Goal: Information Seeking & Learning: Learn about a topic

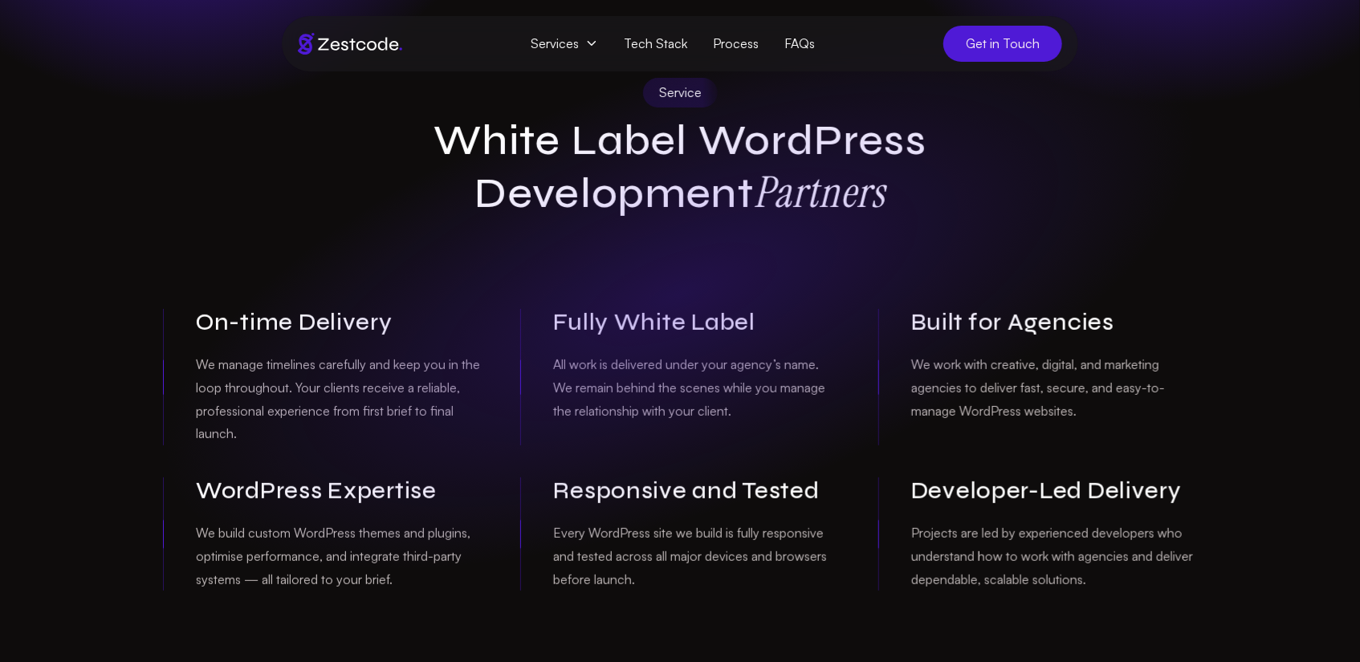
scroll to position [102, 0]
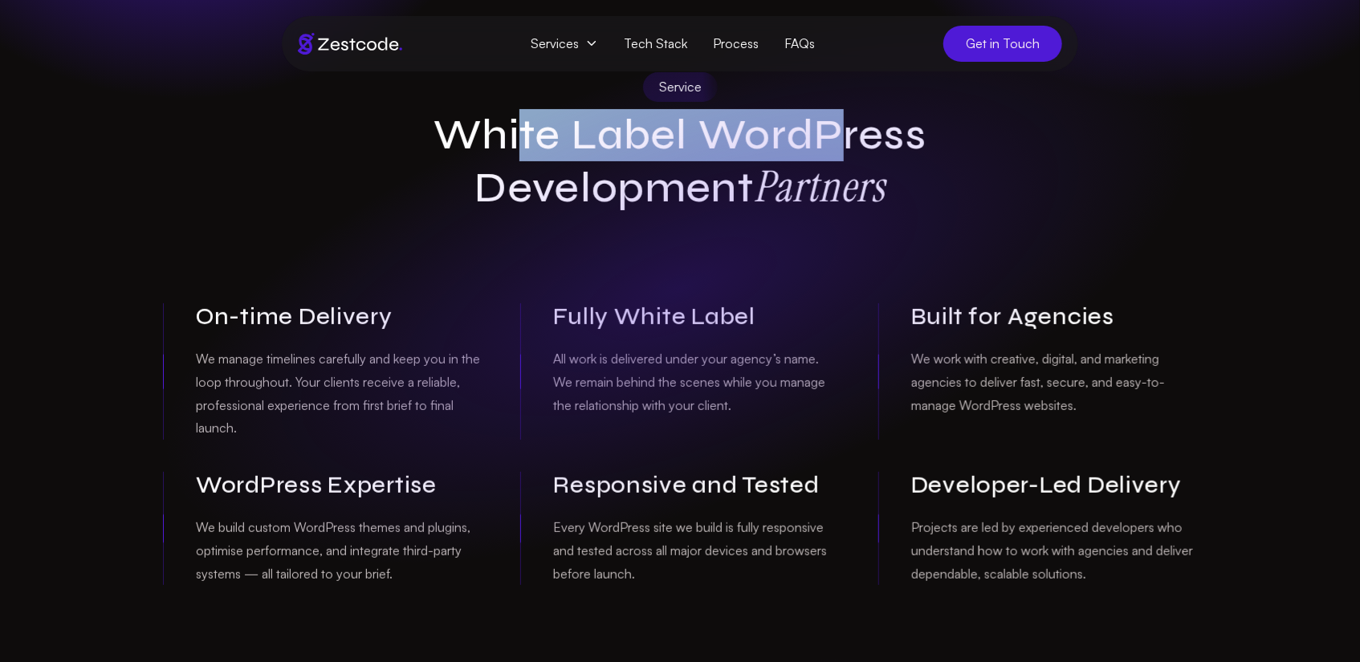
drag, startPoint x: 515, startPoint y: 138, endPoint x: 851, endPoint y: 151, distance: 336.7
click at [851, 151] on h1 "White Label WordPress Development Partners" at bounding box center [680, 162] width 617 height 104
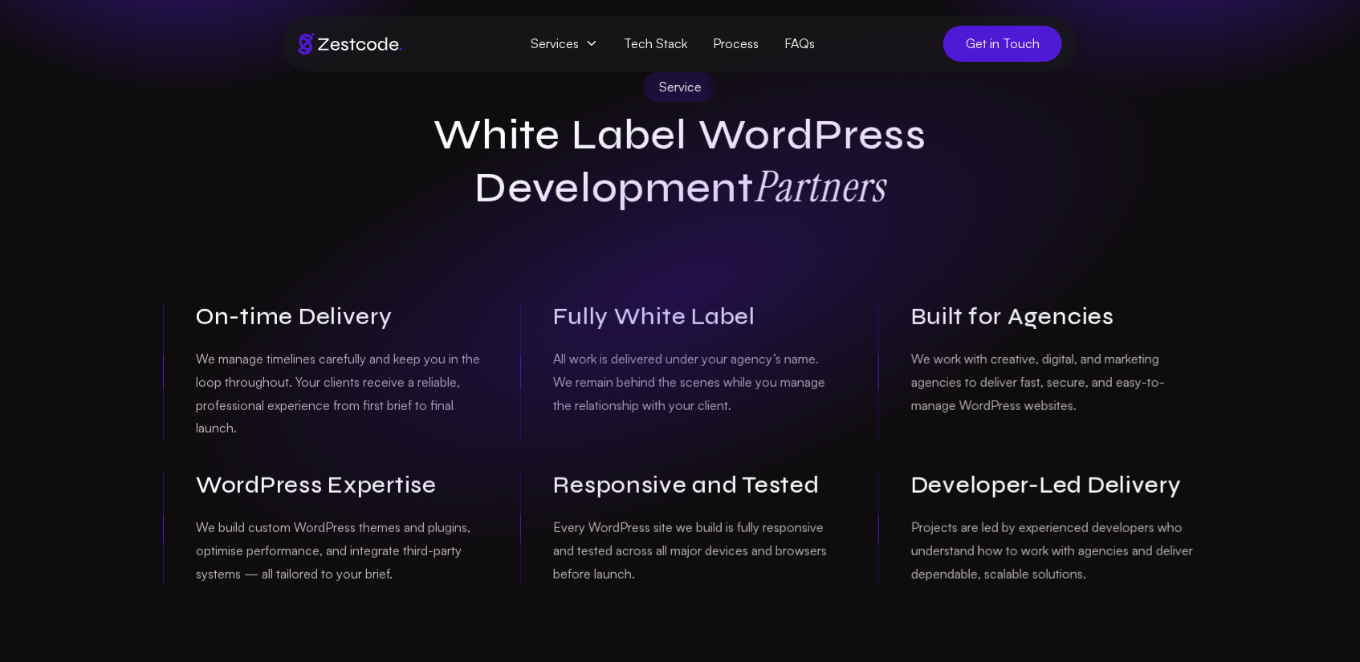
click at [919, 130] on h1 "White Label WordPress Development Partners" at bounding box center [680, 162] width 617 height 104
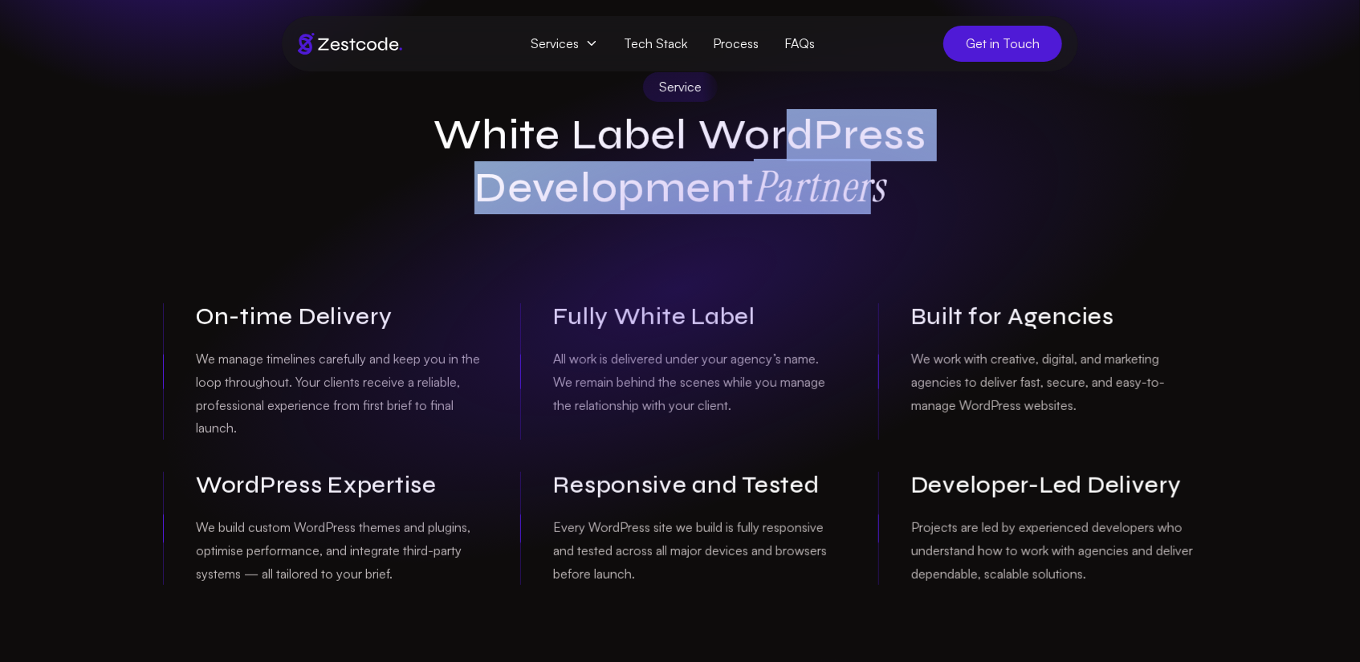
drag, startPoint x: 796, startPoint y: 143, endPoint x: 882, endPoint y: 161, distance: 87.9
click at [882, 161] on h1 "White Label WordPress Development Partners" at bounding box center [680, 162] width 617 height 104
click at [845, 198] on strong "Partners" at bounding box center [820, 185] width 132 height 55
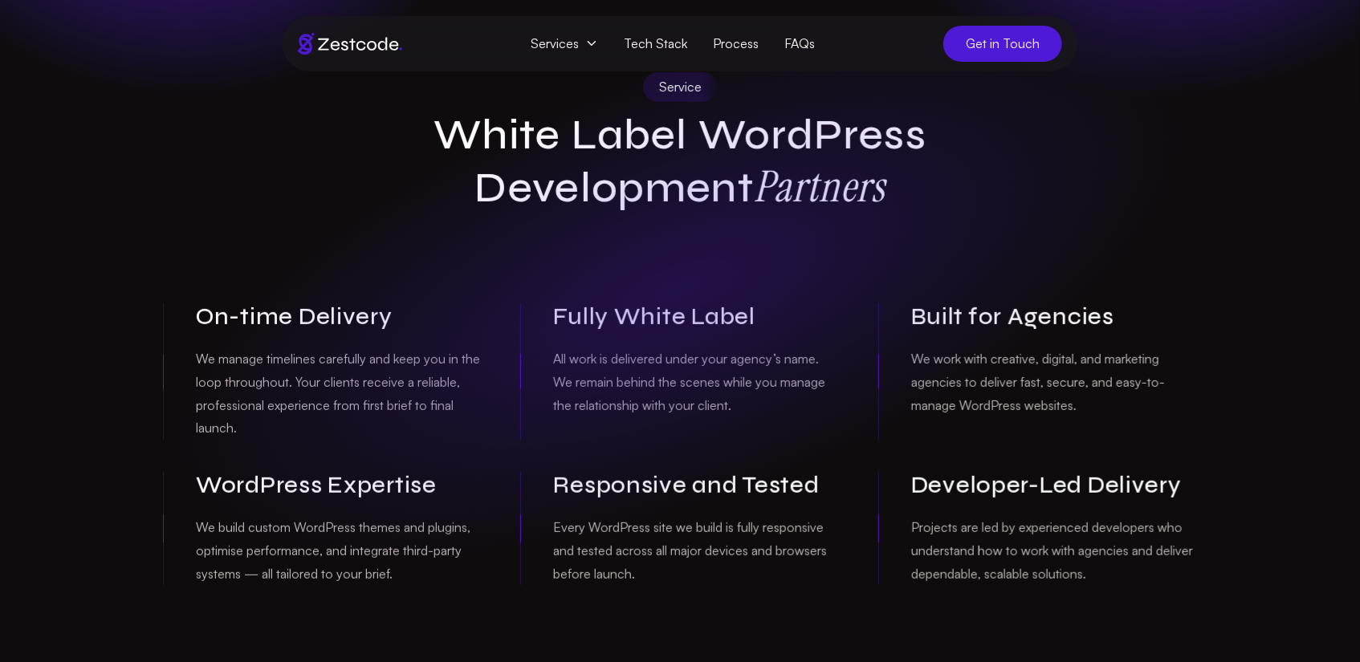
drag, startPoint x: 756, startPoint y: 238, endPoint x: 754, endPoint y: 247, distance: 9.2
click at [756, 239] on div "Service White Label WordPress Development Partners On-time Delivery We manage t…" at bounding box center [680, 329] width 1060 height 514
click at [230, 345] on div "On-time Delivery We manage timelines carefully and keep you in the loop through…" at bounding box center [322, 372] width 319 height 137
click at [301, 339] on div "On-time Delivery We manage timelines carefully and keep you in the loop through…" at bounding box center [322, 372] width 319 height 137
click at [295, 356] on p "We manage timelines carefully and keep you in the loop throughout. Your clients…" at bounding box center [339, 394] width 286 height 92
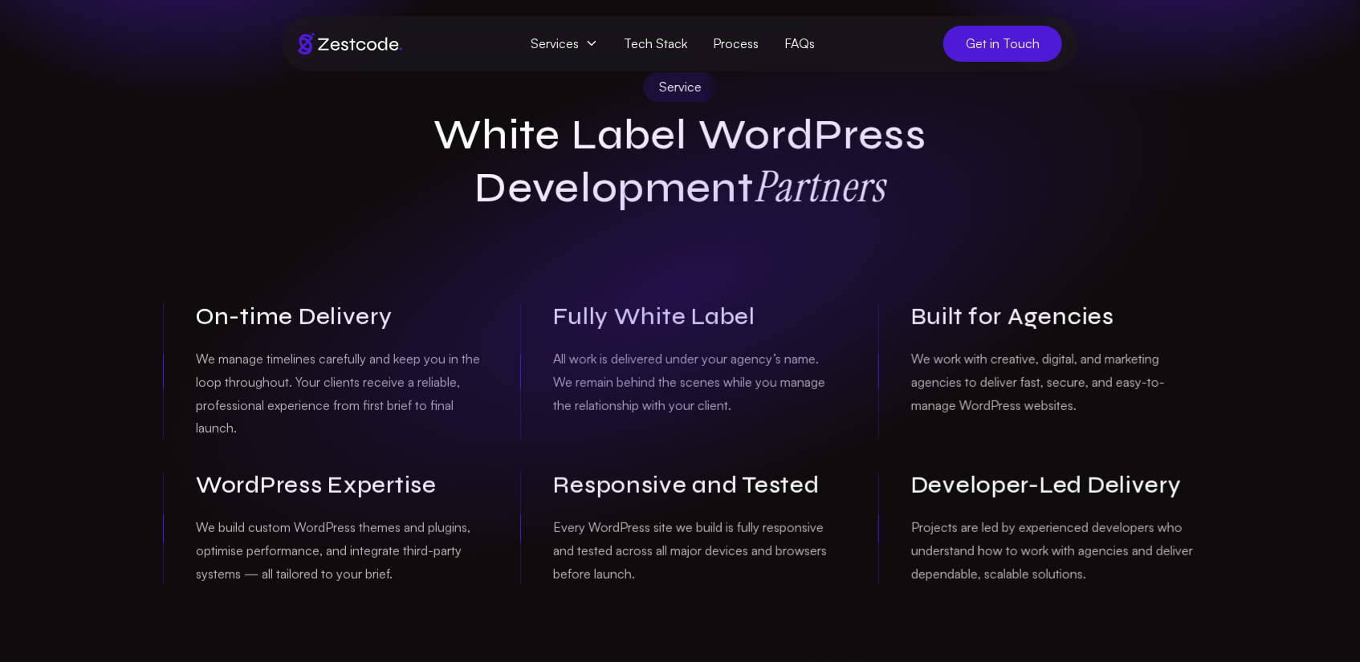
drag, startPoint x: 260, startPoint y: 355, endPoint x: 289, endPoint y: 357, distance: 29.0
click at [304, 361] on p "We manage timelines carefully and keep you in the loop throughout. Your clients…" at bounding box center [339, 394] width 286 height 92
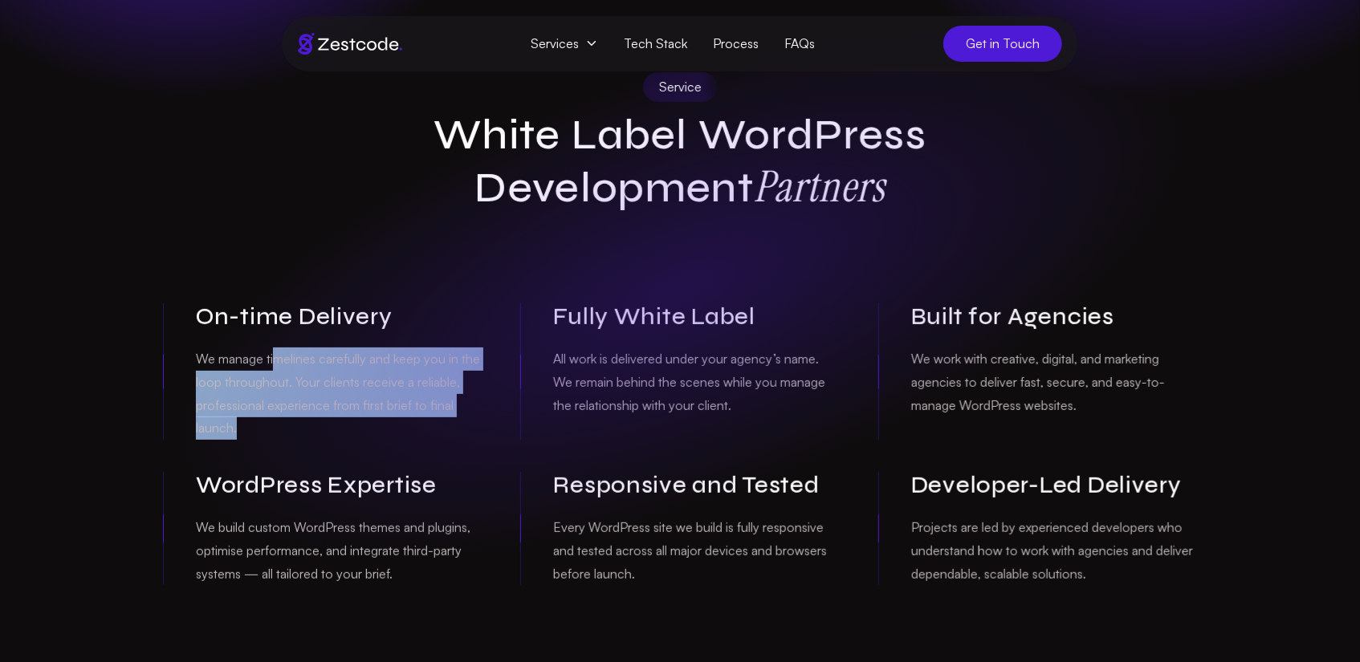
drag, startPoint x: 277, startPoint y: 356, endPoint x: 458, endPoint y: 417, distance: 191.5
click at [458, 417] on p "We manage timelines carefully and keep you in the loop throughout. Your clients…" at bounding box center [339, 394] width 286 height 92
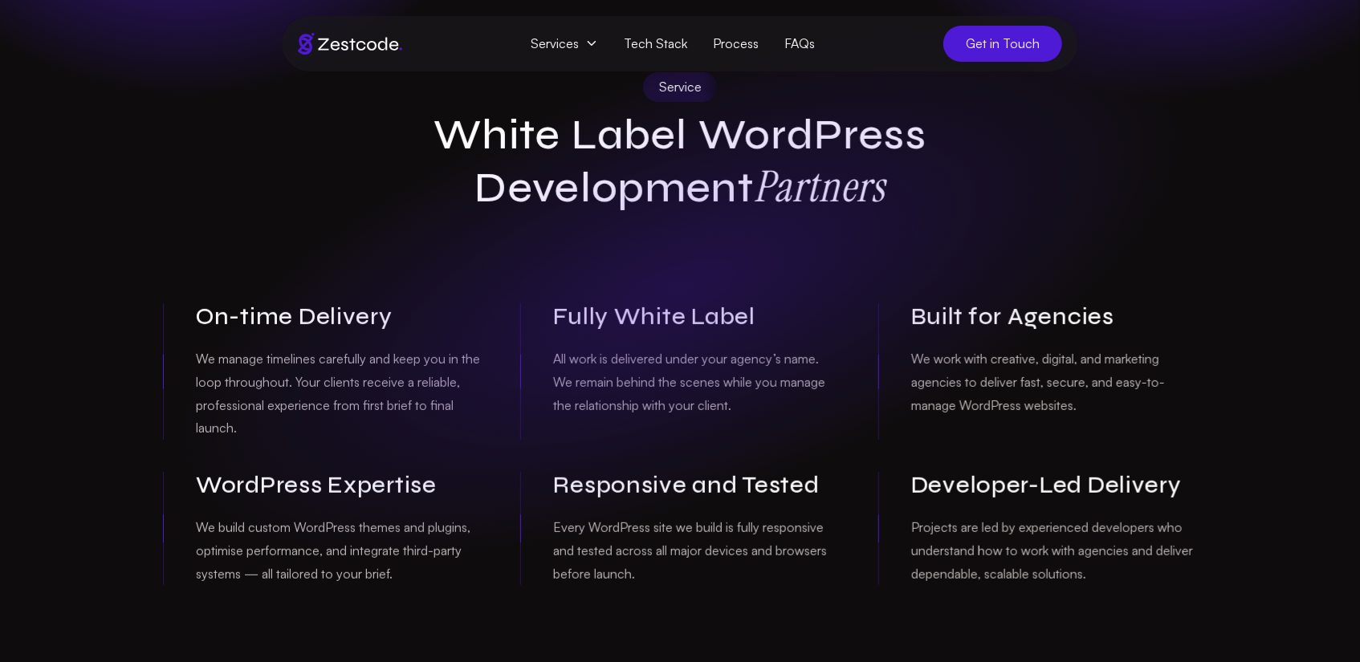
click at [645, 370] on p "All work is delivered under your agency’s name. We remain behind the scenes whi…" at bounding box center [696, 382] width 286 height 69
drag, startPoint x: 590, startPoint y: 349, endPoint x: 622, endPoint y: 371, distance: 38.8
click at [622, 371] on p "All work is delivered under your agency’s name. We remain behind the scenes whi…" at bounding box center [696, 382] width 286 height 69
click at [690, 365] on p "All work is delivered under your agency’s name. We remain behind the scenes whi…" at bounding box center [696, 382] width 286 height 69
click at [671, 365] on p "All work is delivered under your agency’s name. We remain behind the scenes whi…" at bounding box center [696, 382] width 286 height 69
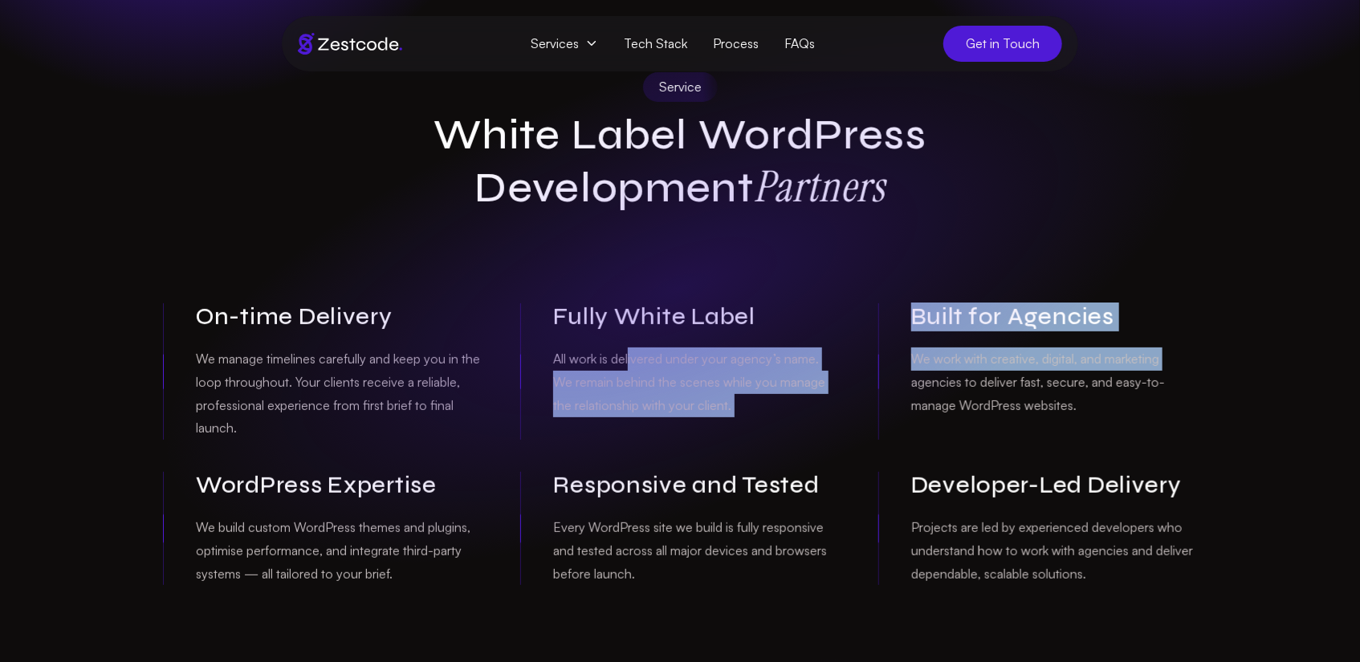
drag, startPoint x: 634, startPoint y: 365, endPoint x: 893, endPoint y: 384, distance: 260.1
click at [893, 384] on div "On-time Delivery We manage timelines carefully and keep you in the loop through…" at bounding box center [680, 445] width 1034 height 282
click at [915, 357] on p "We work with creative, digital, and marketing agencies to deliver fast, secure,…" at bounding box center [1054, 382] width 286 height 69
click at [913, 356] on p "We work with creative, digital, and marketing agencies to deliver fast, secure,…" at bounding box center [1054, 382] width 286 height 69
click at [992, 358] on p "We work with creative, digital, and marketing agencies to deliver fast, secure,…" at bounding box center [1054, 382] width 286 height 69
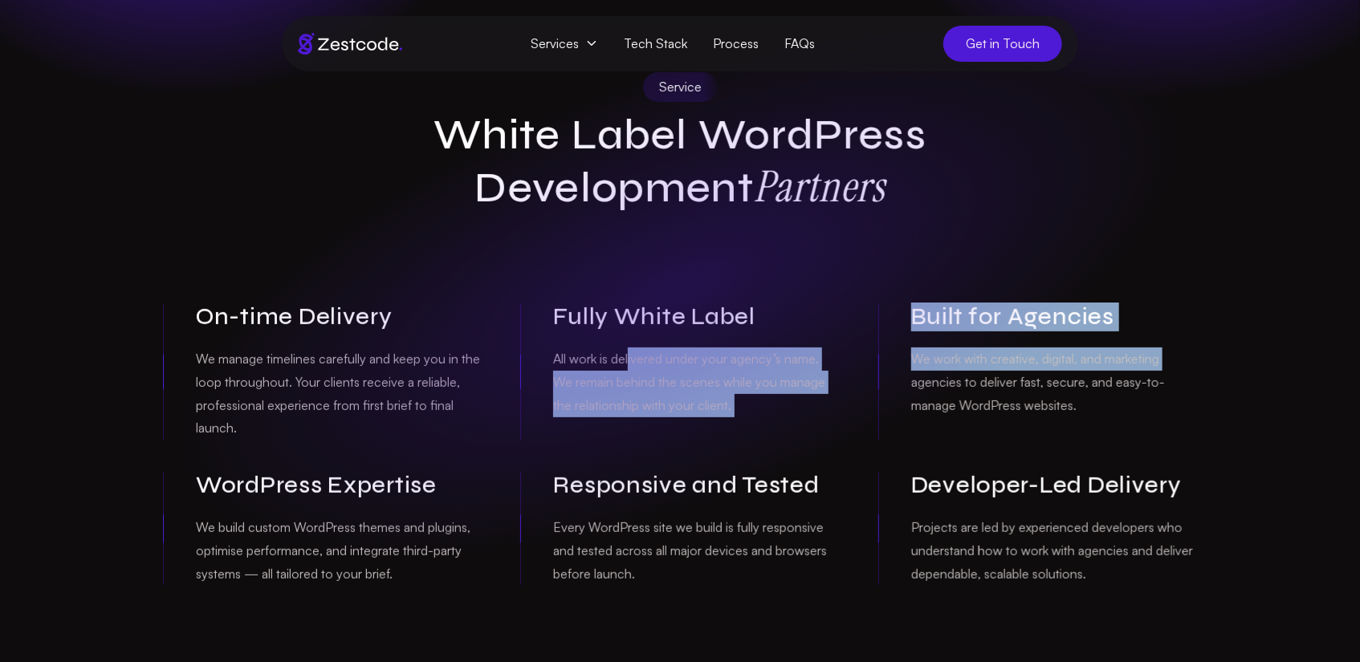
click at [1094, 369] on p "We work with creative, digital, and marketing agencies to deliver fast, secure,…" at bounding box center [1054, 382] width 286 height 69
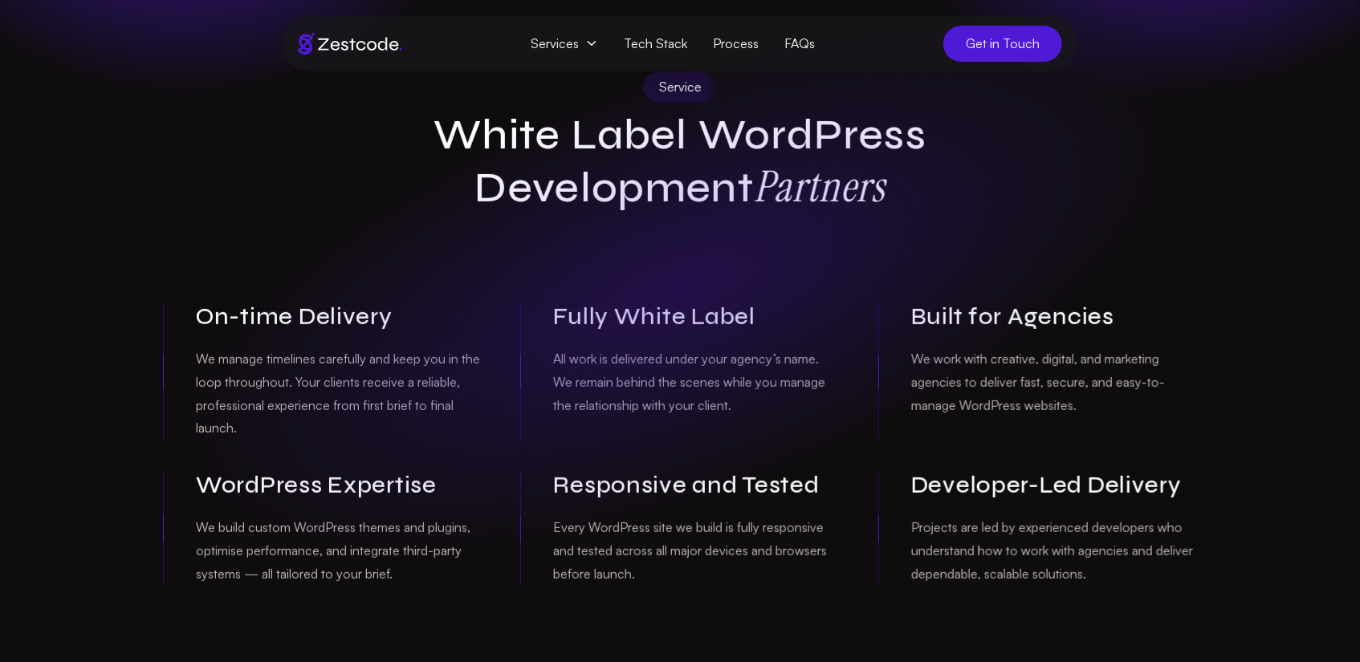
click at [1135, 422] on div "Built for Agencies We work with creative, digital, and marketing agencies to de…" at bounding box center [1037, 372] width 319 height 137
drag, startPoint x: 1048, startPoint y: 377, endPoint x: 1119, endPoint y: 386, distance: 71.2
click at [1119, 386] on p "We work with creative, digital, and marketing agencies to deliver fast, secure,…" at bounding box center [1054, 382] width 286 height 69
drag, startPoint x: 964, startPoint y: 377, endPoint x: 979, endPoint y: 381, distance: 15.8
click at [969, 380] on p "We work with creative, digital, and marketing agencies to deliver fast, secure,…" at bounding box center [1054, 382] width 286 height 69
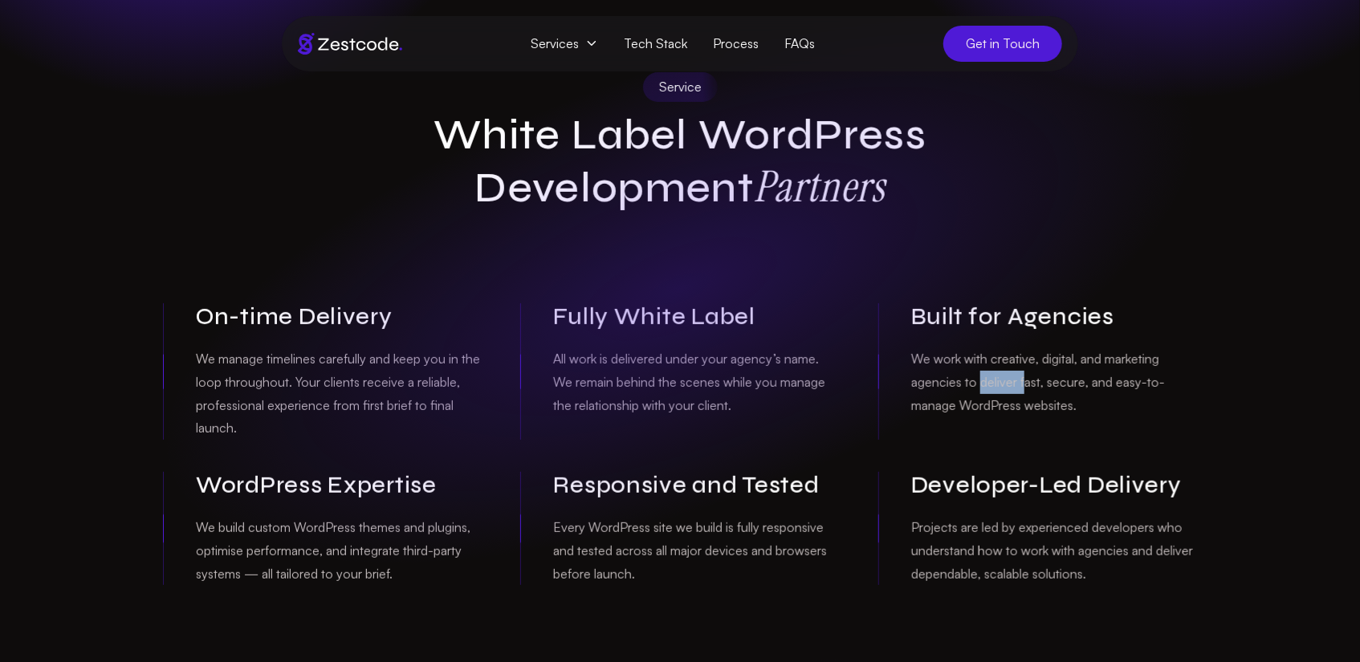
drag, startPoint x: 979, startPoint y: 382, endPoint x: 1042, endPoint y: 389, distance: 63.8
click at [1028, 389] on p "We work with creative, digital, and marketing agencies to deliver fast, secure,…" at bounding box center [1054, 382] width 286 height 69
drag, startPoint x: 1056, startPoint y: 384, endPoint x: 1104, endPoint y: 388, distance: 48.3
click at [1098, 388] on p "We work with creative, digital, and marketing agencies to deliver fast, secure,…" at bounding box center [1054, 382] width 286 height 69
drag, startPoint x: 1115, startPoint y: 388, endPoint x: 1107, endPoint y: 392, distance: 9.0
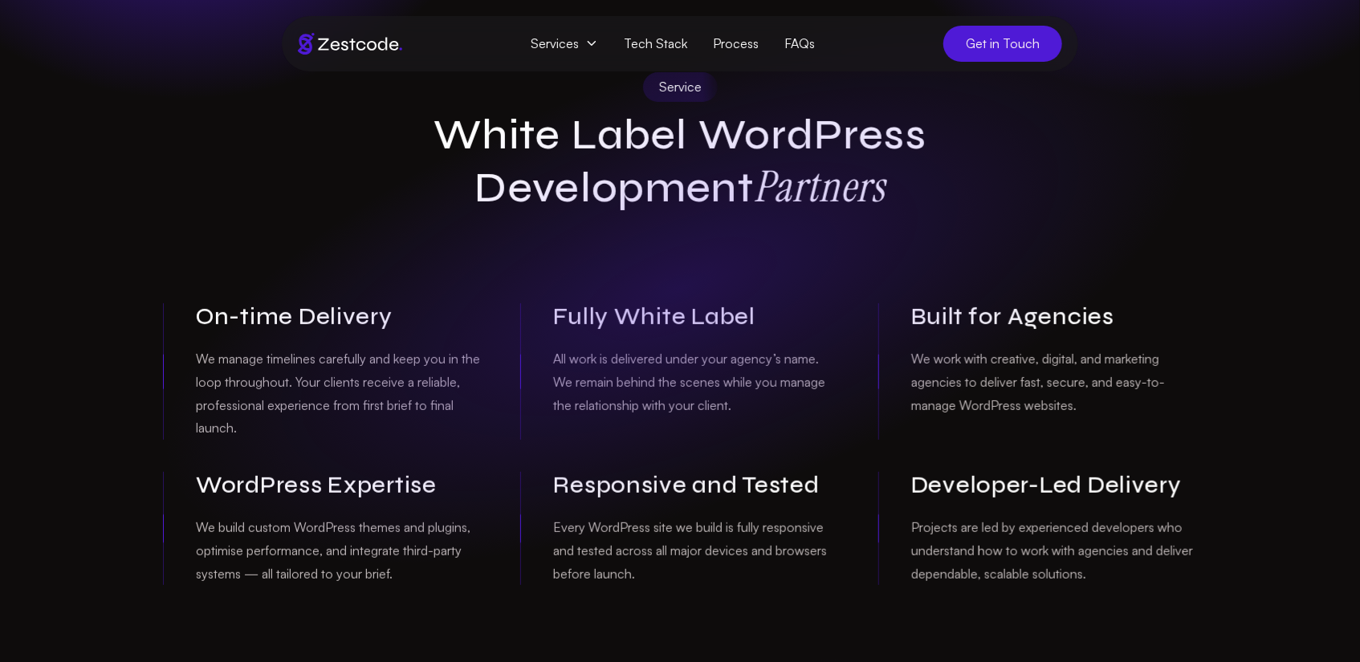
click at [1116, 388] on p "We work with creative, digital, and marketing agencies to deliver fast, secure,…" at bounding box center [1054, 382] width 286 height 69
click at [1080, 402] on p "We work with creative, digital, and marketing agencies to deliver fast, secure,…" at bounding box center [1054, 382] width 286 height 69
drag, startPoint x: 884, startPoint y: 401, endPoint x: 984, endPoint y: 409, distance: 100.6
click at [981, 409] on div "Built for Agencies We work with creative, digital, and marketing agencies to de…" at bounding box center [1037, 372] width 319 height 137
drag, startPoint x: 1001, startPoint y: 404, endPoint x: 1029, endPoint y: 406, distance: 29.0
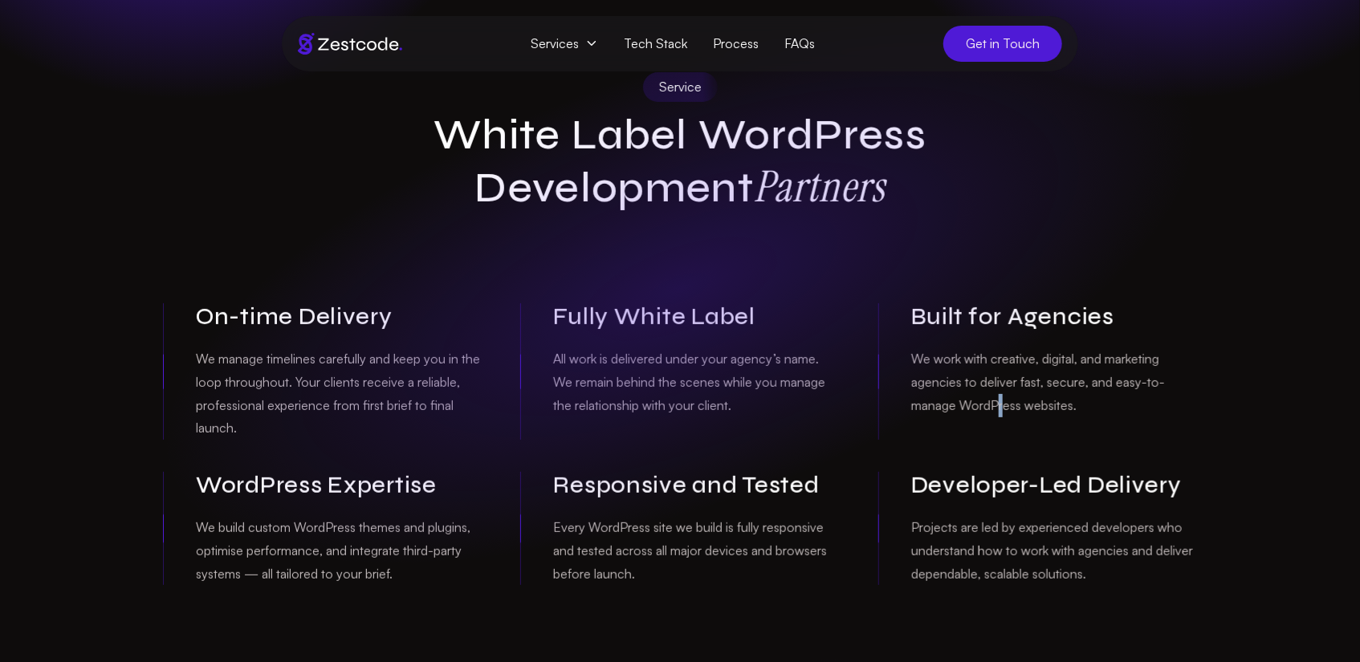
click at [1011, 406] on p "We work with creative, digital, and marketing agencies to deliver fast, secure,…" at bounding box center [1054, 382] width 286 height 69
drag, startPoint x: 1040, startPoint y: 410, endPoint x: 1060, endPoint y: 412, distance: 20.1
click at [1045, 411] on p "We work with creative, digital, and marketing agencies to deliver fast, secure,…" at bounding box center [1054, 382] width 286 height 69
click at [1062, 412] on p "We work with creative, digital, and marketing agencies to deliver fast, secure,…" at bounding box center [1054, 382] width 286 height 69
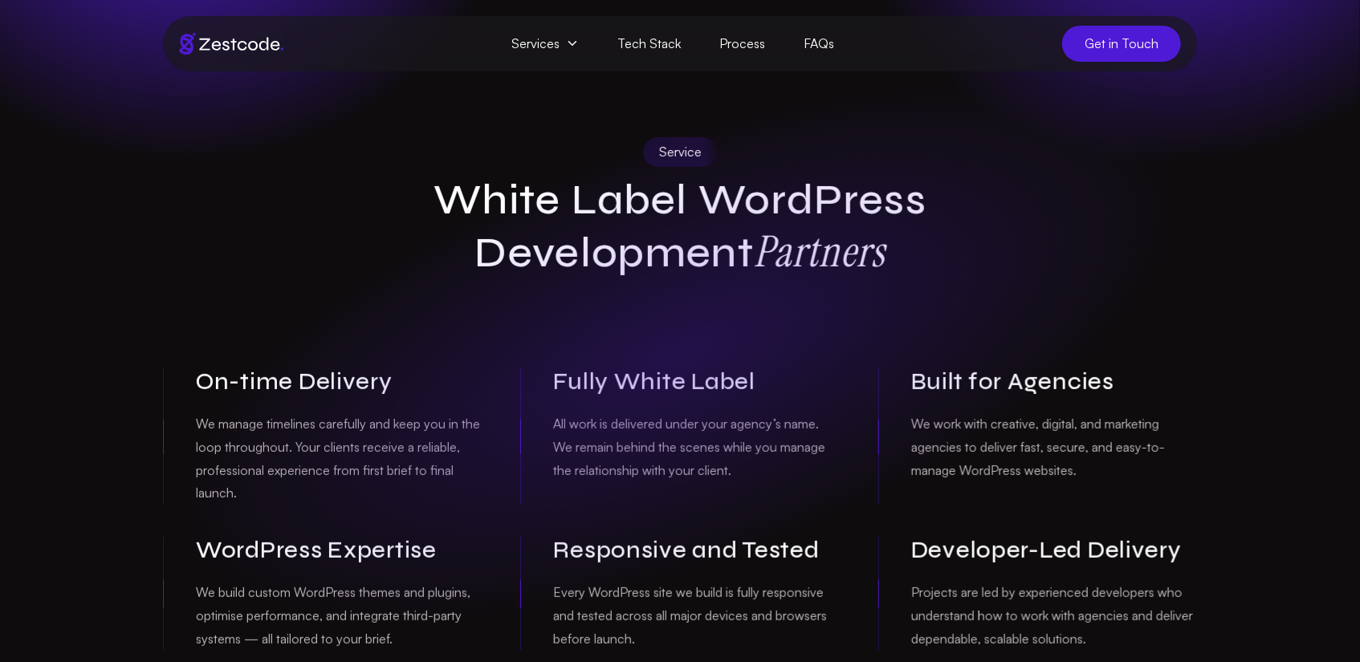
scroll to position [0, 0]
